Goal: Task Accomplishment & Management: Manage account settings

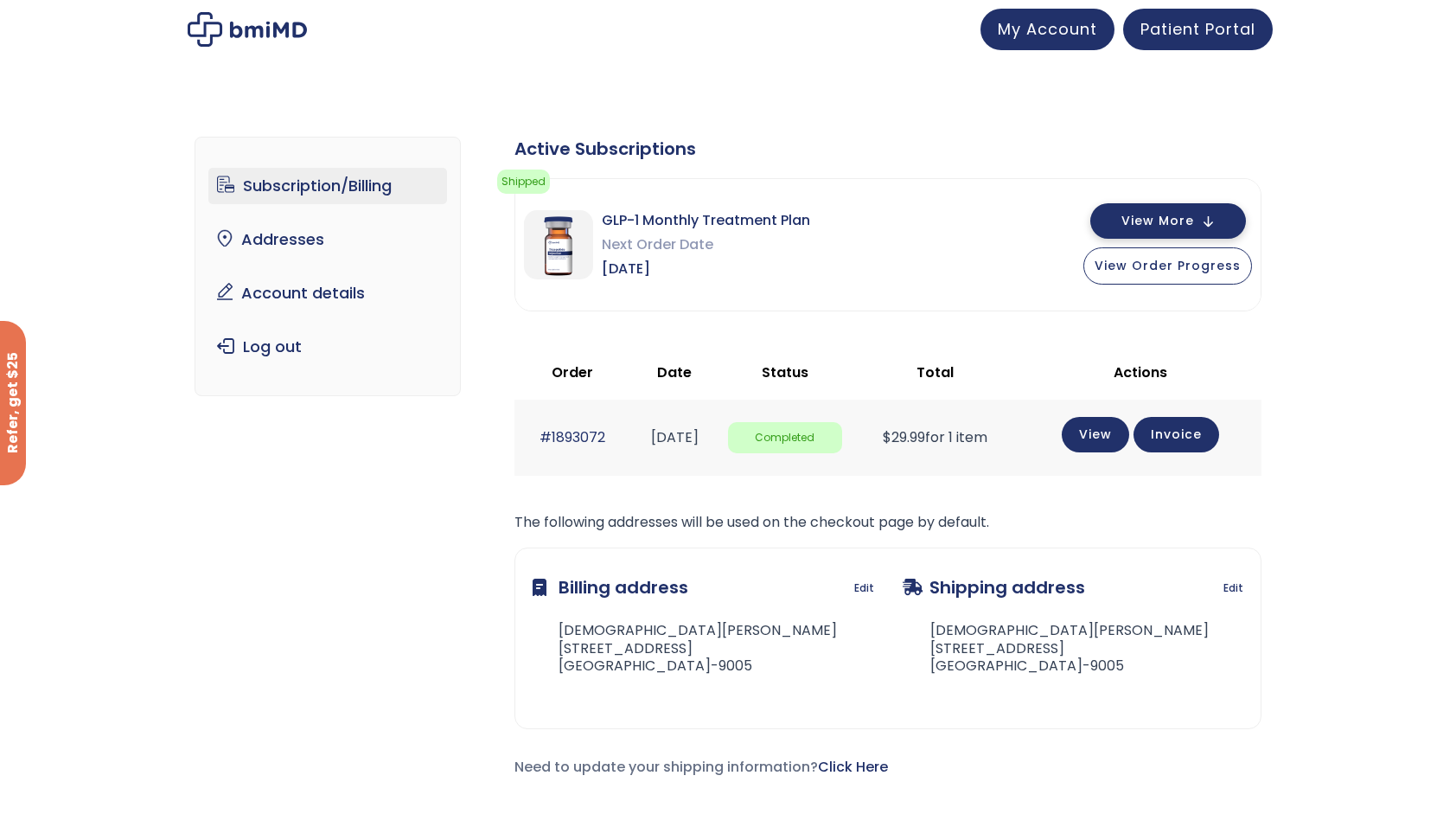
click at [1199, 212] on button "View More" at bounding box center [1168, 221] width 155 height 36
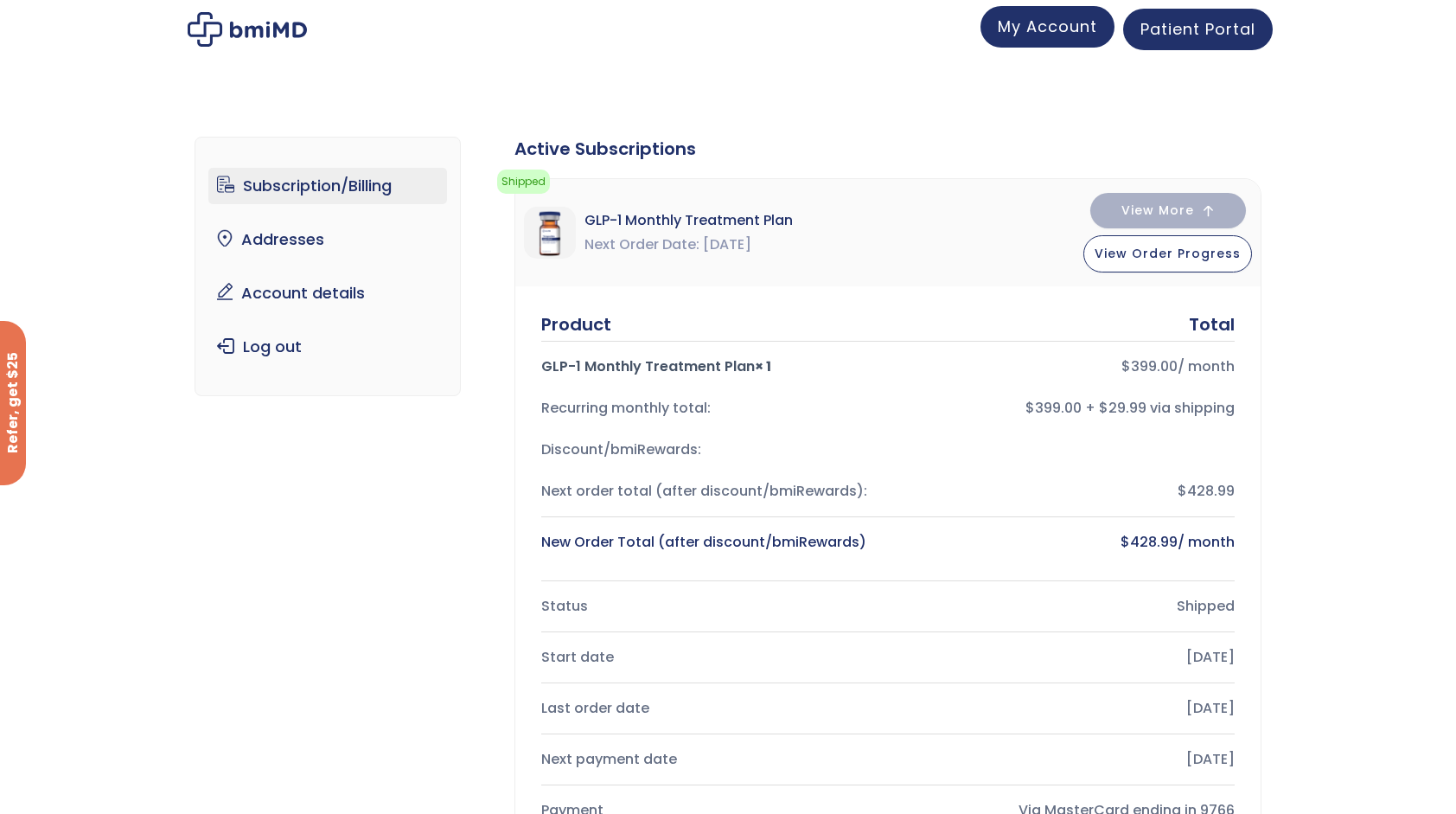
click at [1051, 43] on link "My Account" at bounding box center [1048, 27] width 134 height 41
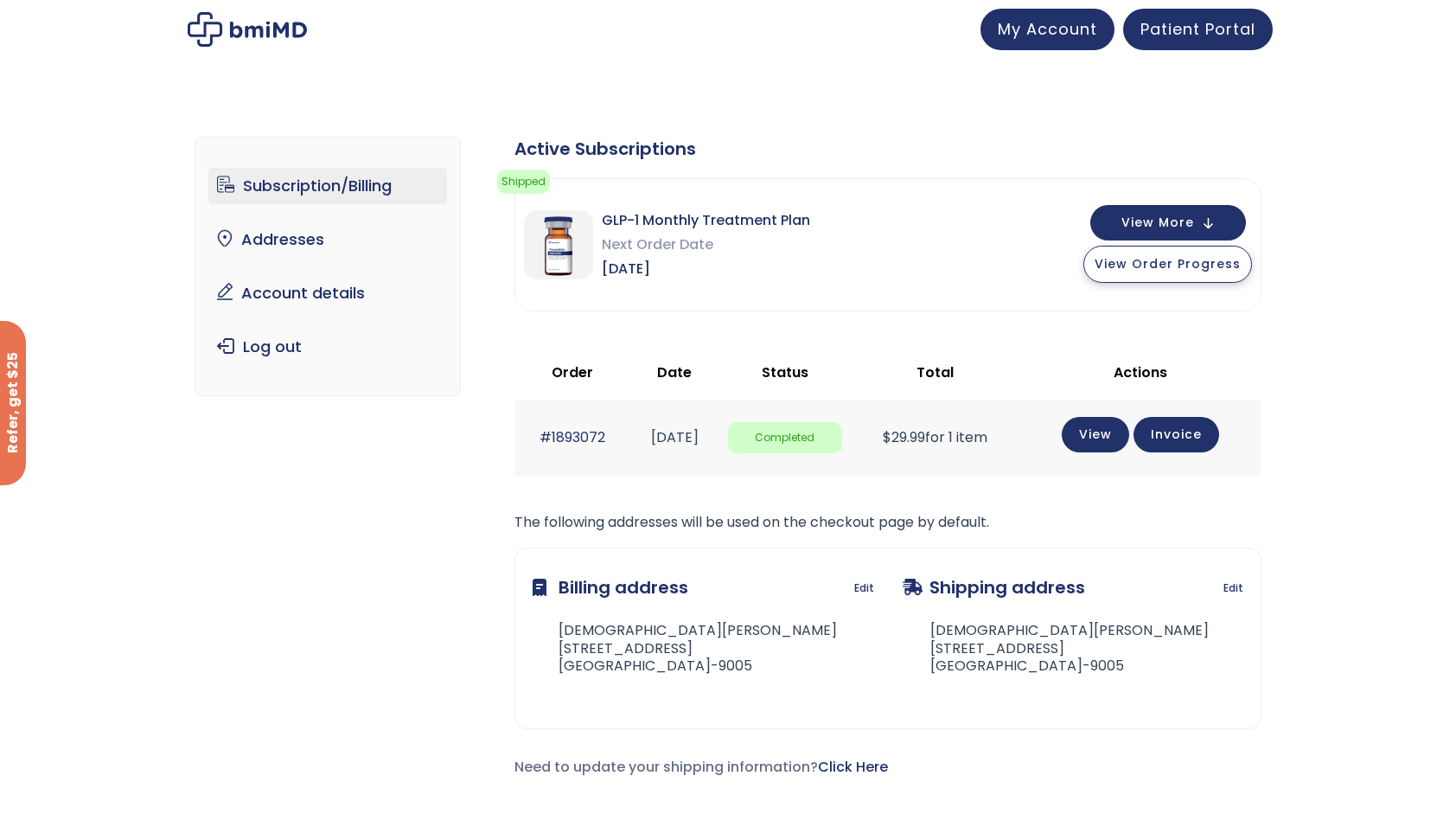
click at [1178, 257] on span "View Order Progress" at bounding box center [1167, 263] width 146 height 17
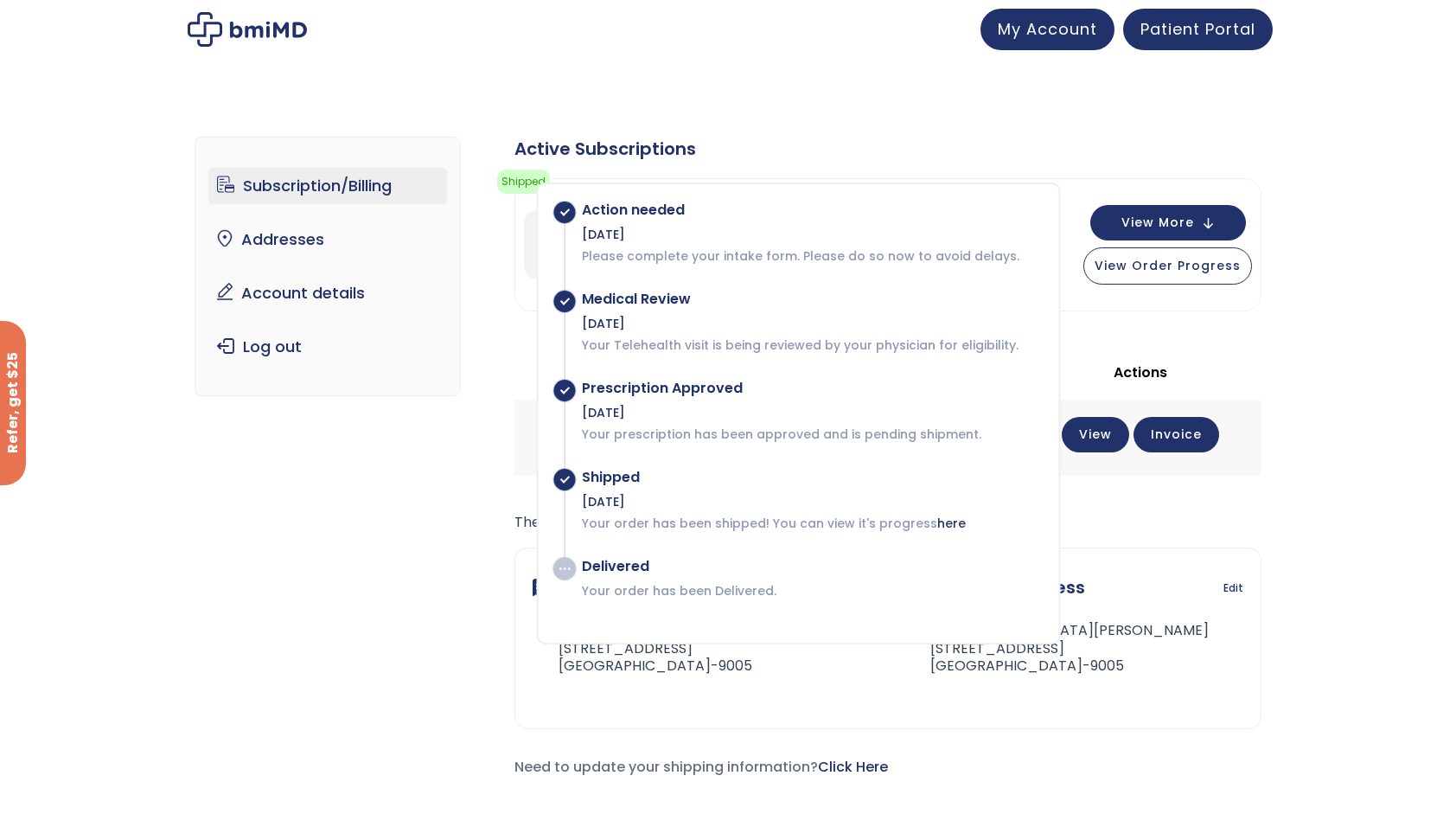
click at [1394, 479] on div "Subscription/Billing bmiRewards Addresses Account details Submit a Review Log o…" at bounding box center [728, 471] width 1456 height 738
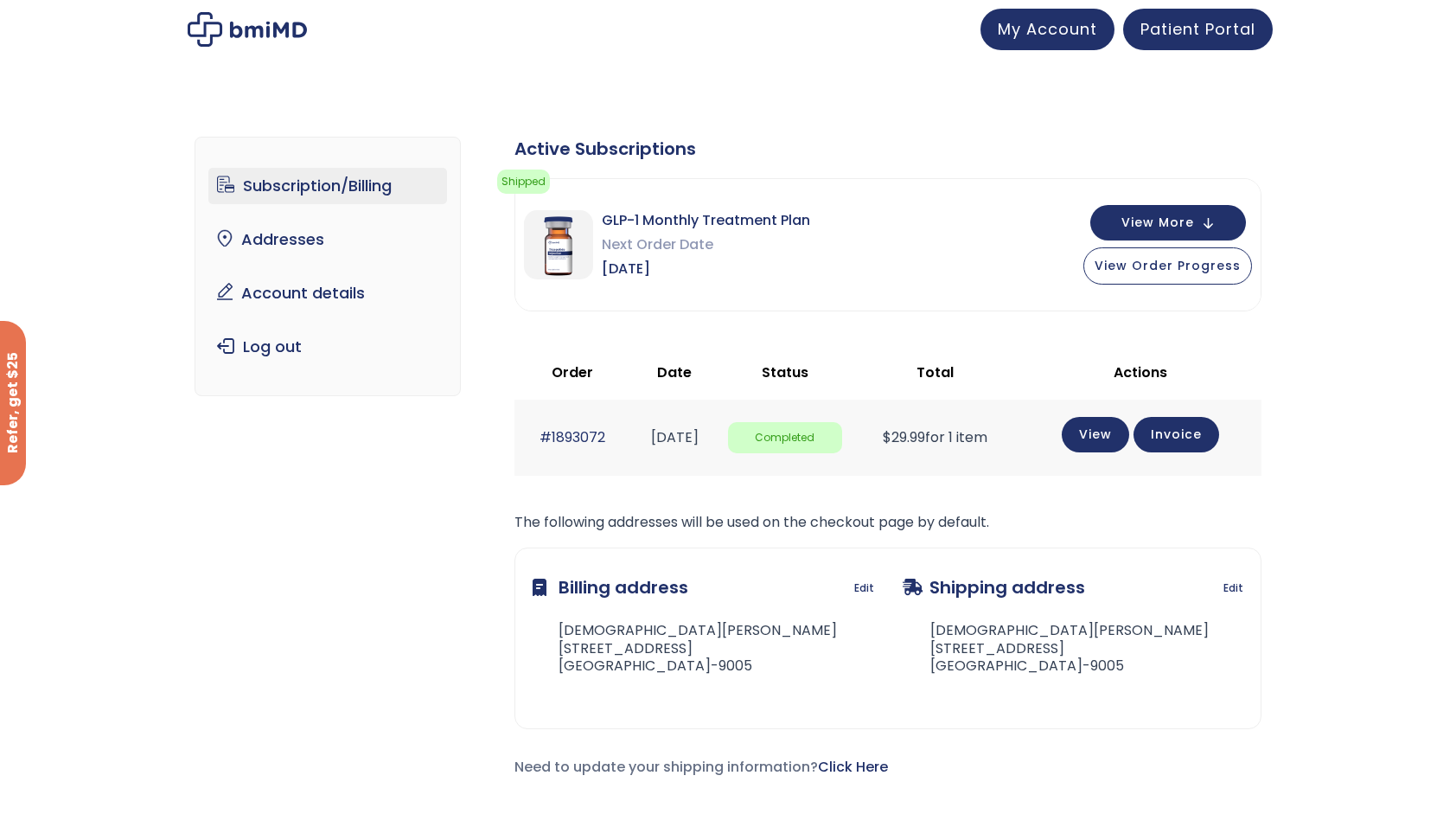
click at [310, 187] on link "Subscription/Billing" at bounding box center [328, 185] width 239 height 36
click at [304, 294] on link "Account details" at bounding box center [328, 292] width 239 height 36
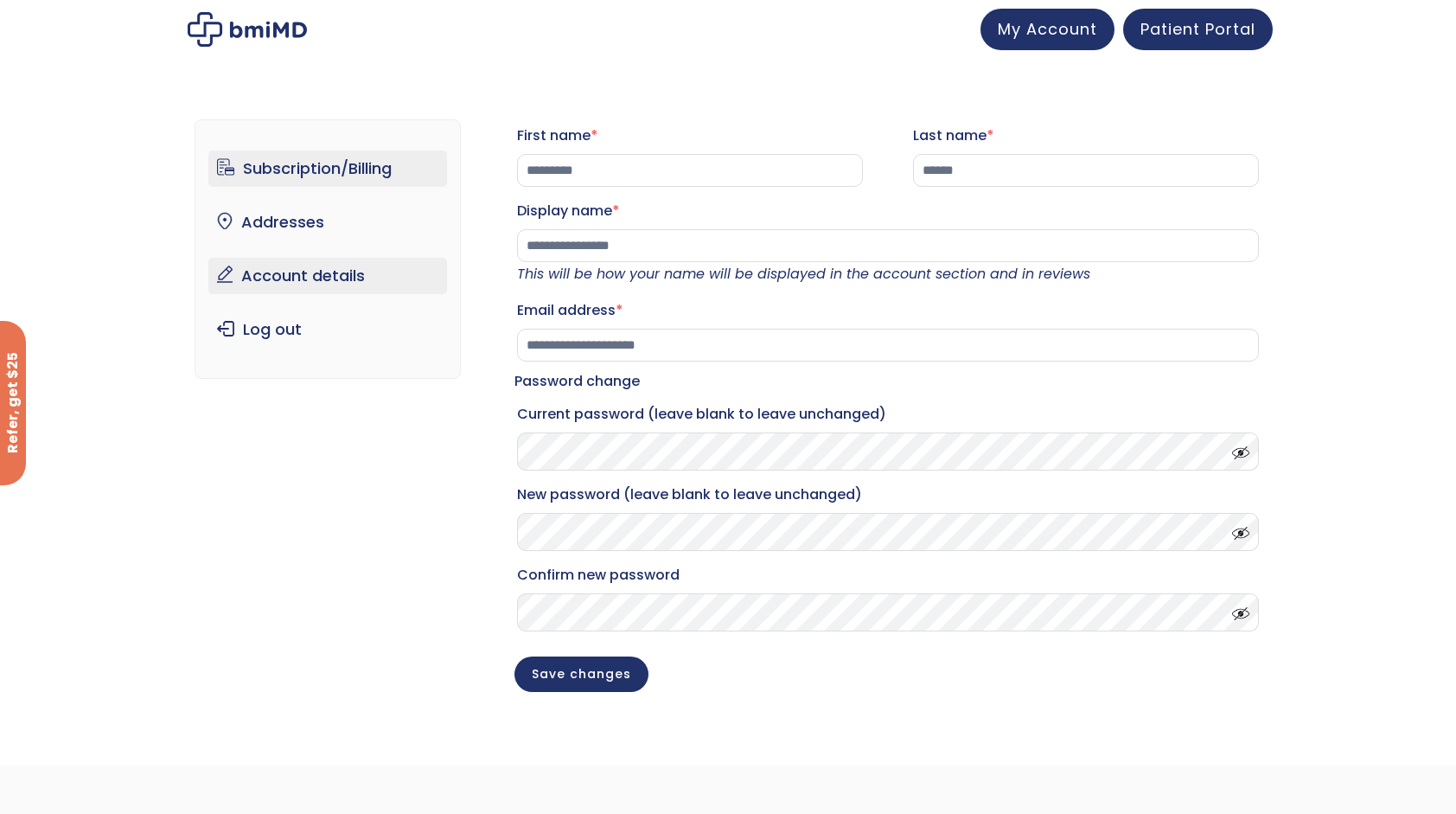
click at [263, 163] on link "Subscription/Billing" at bounding box center [328, 168] width 239 height 36
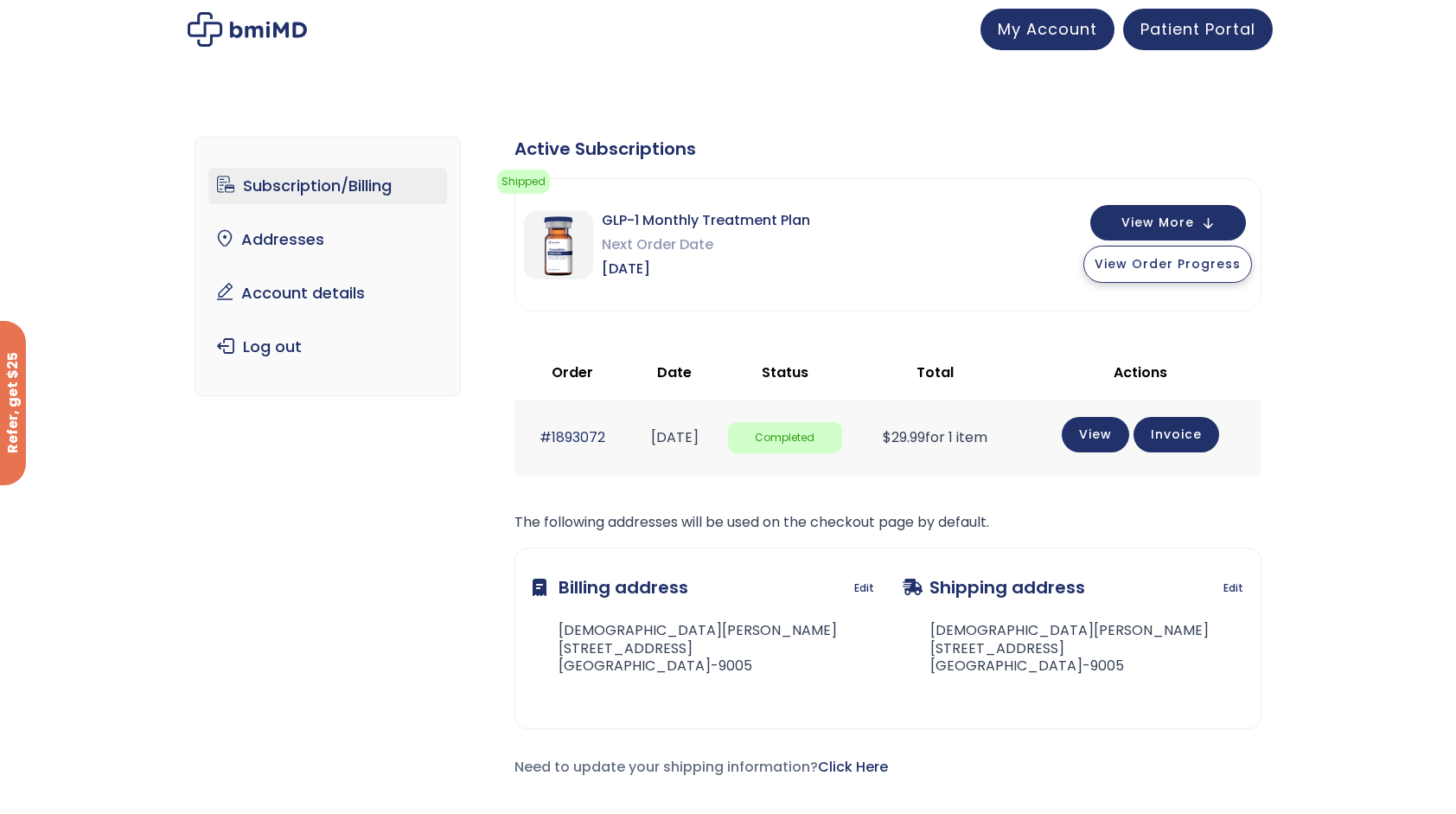
click at [1184, 264] on span "View Order Progress" at bounding box center [1167, 263] width 146 height 17
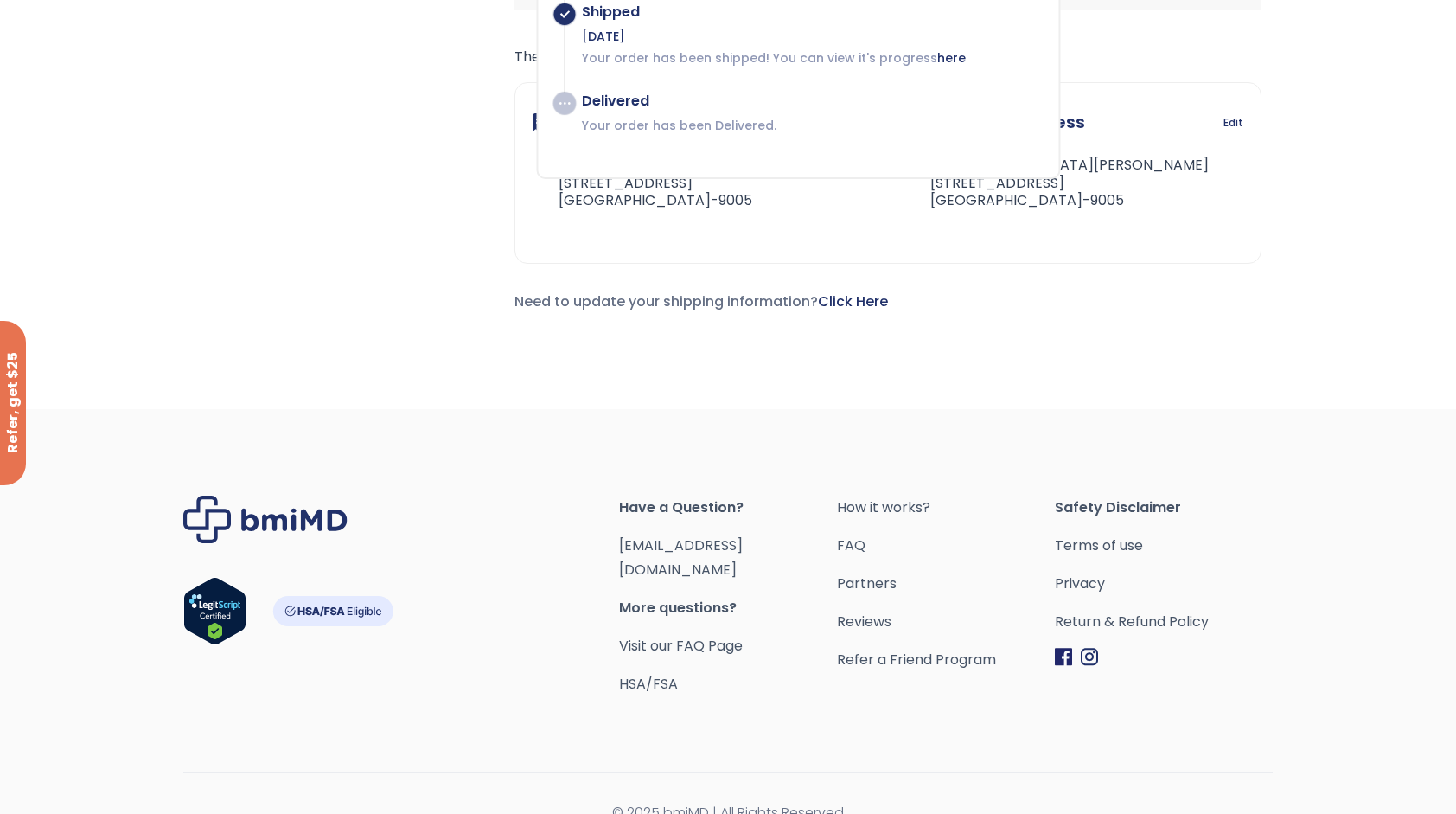
scroll to position [472, 0]
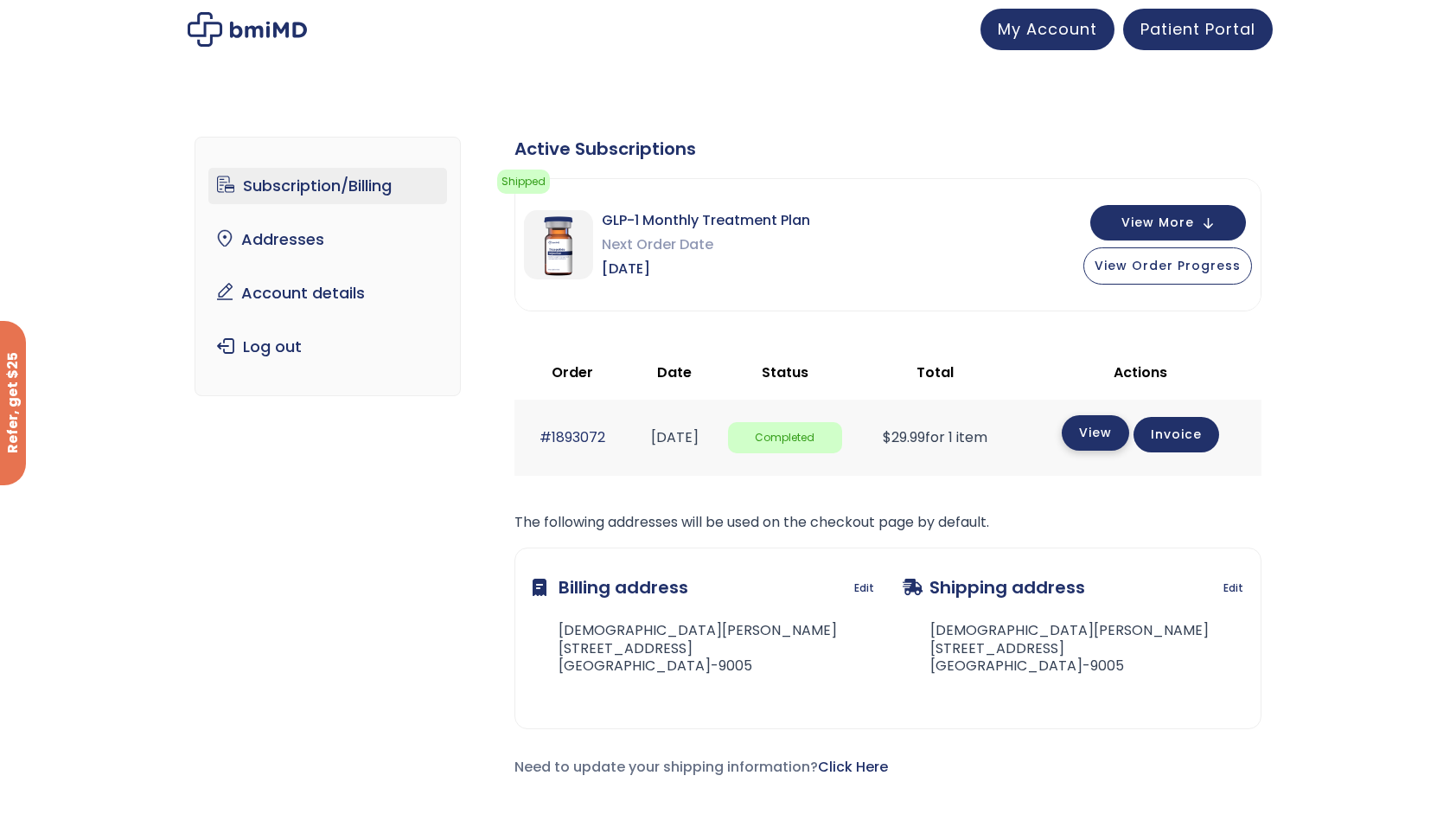
scroll to position [0, 0]
click at [332, 195] on link "Subscription/Billing" at bounding box center [328, 185] width 239 height 36
click at [1040, 31] on span "My Account" at bounding box center [1048, 27] width 99 height 22
